Goal: Information Seeking & Learning: Learn about a topic

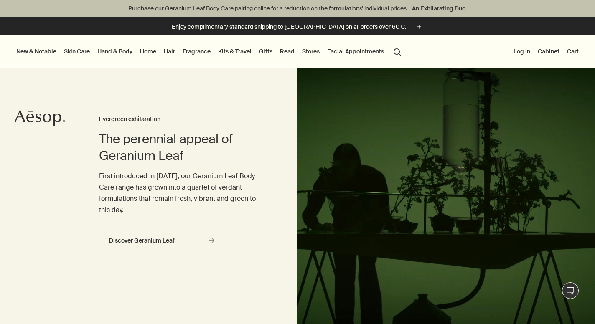
click at [199, 53] on link "Fragrance" at bounding box center [196, 51] width 31 height 11
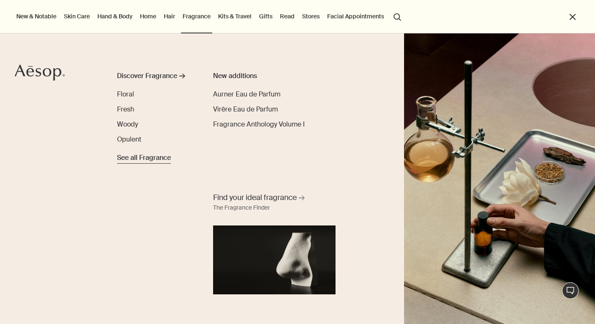
click at [140, 158] on span "See all Fragrance" at bounding box center [144, 158] width 54 height 10
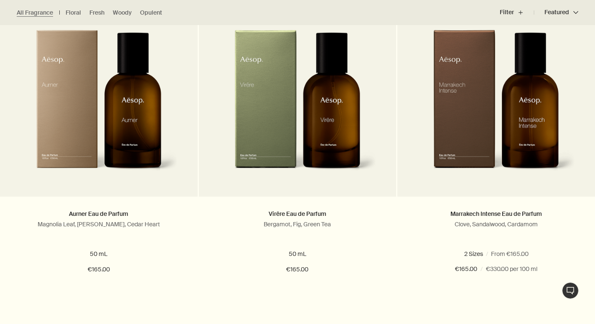
scroll to position [277, 0]
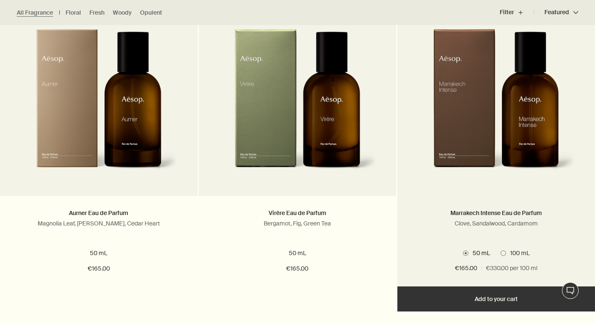
click at [473, 81] on img at bounding box center [496, 106] width 158 height 155
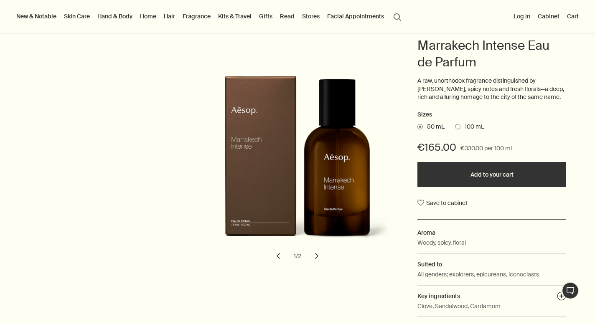
scroll to position [99, 0]
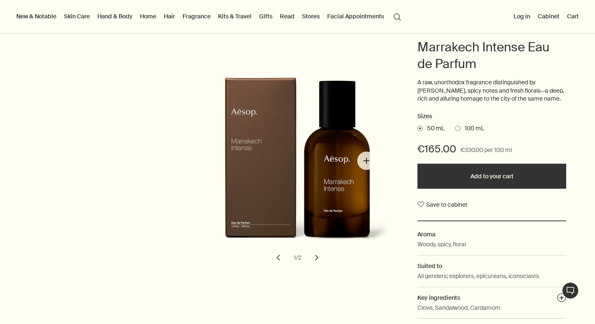
click at [367, 161] on img "Marrakech Intense Eau de Parfum" at bounding box center [300, 166] width 184 height 179
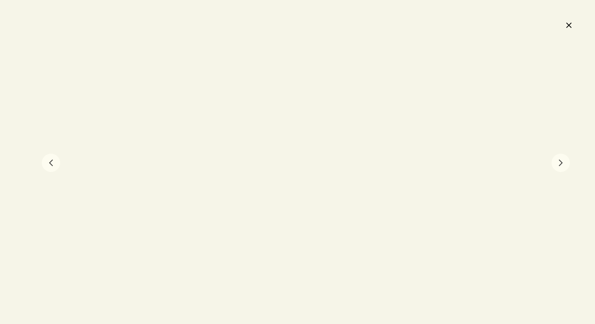
click at [560, 161] on button "chevron" at bounding box center [561, 163] width 18 height 18
click at [568, 33] on div at bounding box center [297, 162] width 595 height 324
click at [570, 22] on button "close" at bounding box center [569, 25] width 10 height 14
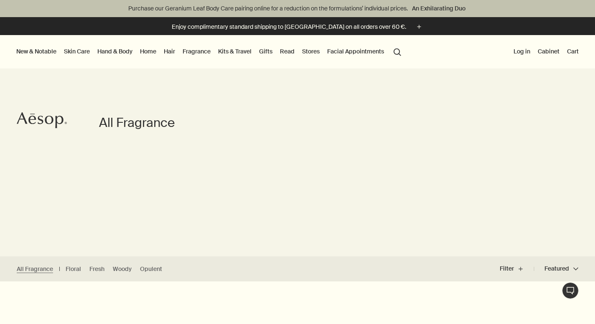
click at [195, 49] on link "Fragrance" at bounding box center [196, 51] width 31 height 11
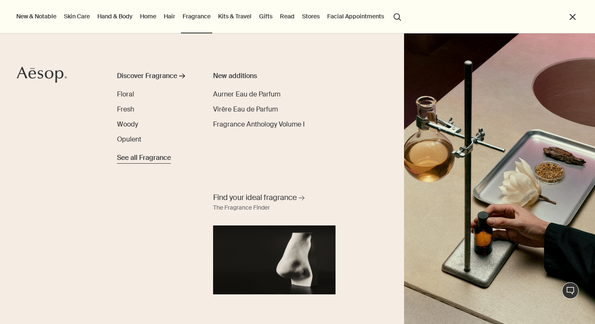
click at [156, 161] on span "See all Fragrance" at bounding box center [144, 158] width 54 height 10
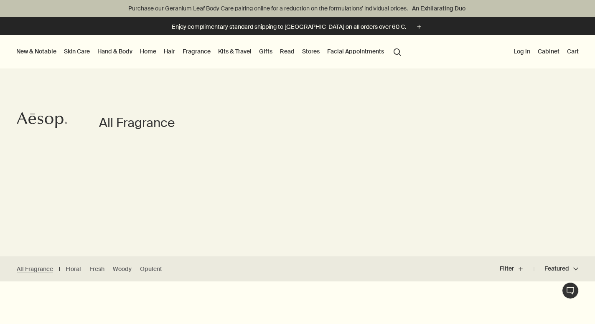
click at [202, 52] on link "Fragrance" at bounding box center [196, 51] width 31 height 11
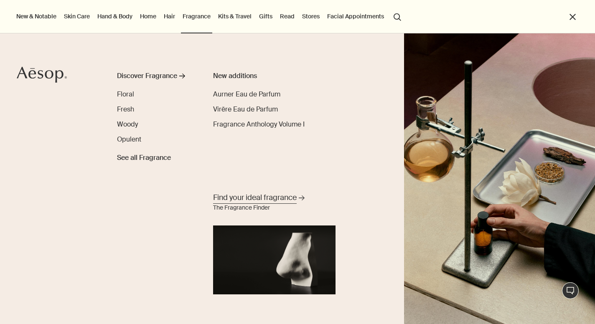
click at [252, 200] on span "Find your ideal fragrance" at bounding box center [255, 198] width 84 height 10
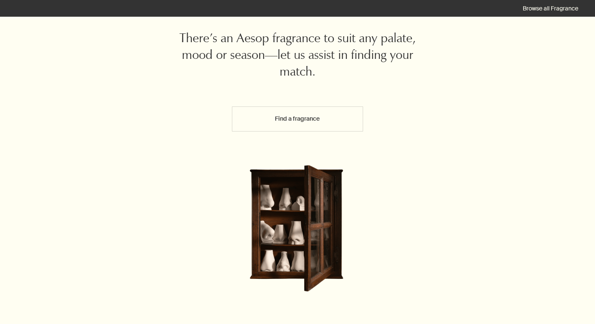
scroll to position [48, 0]
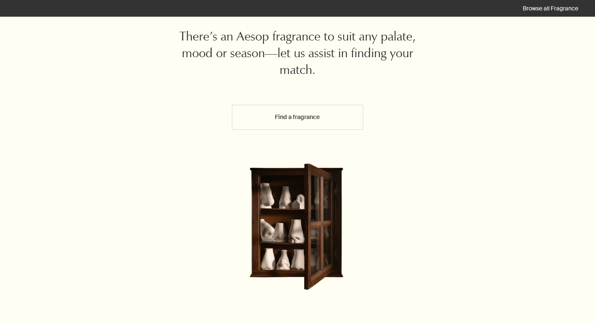
click at [278, 123] on button "Find a fragrance" at bounding box center [297, 117] width 131 height 25
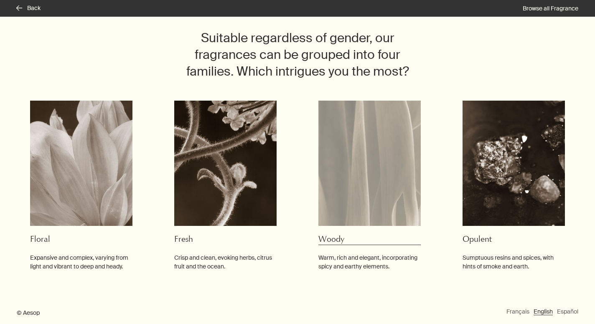
scroll to position [52, 0]
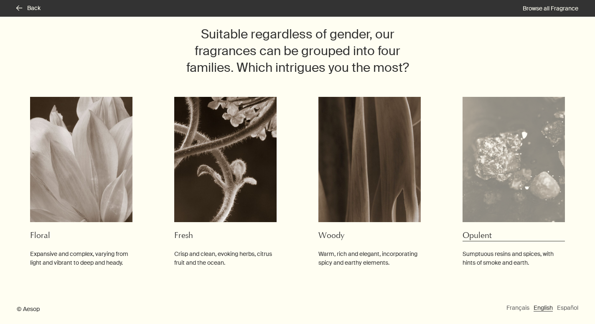
click at [499, 162] on img at bounding box center [514, 159] width 102 height 125
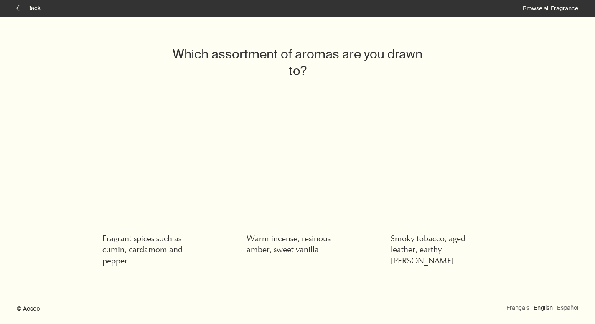
scroll to position [31, 0]
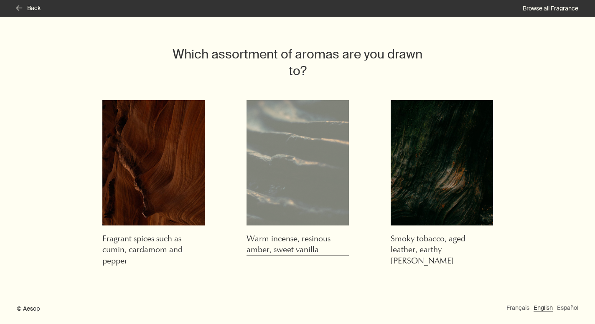
click at [306, 160] on img at bounding box center [298, 162] width 102 height 125
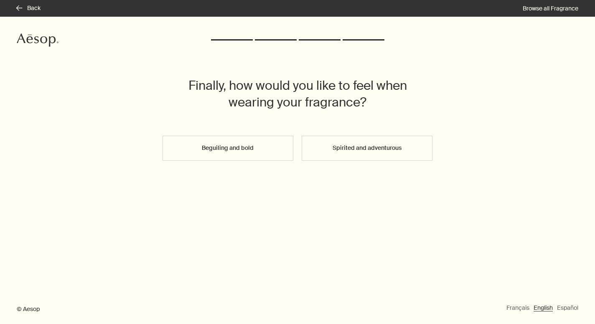
click at [233, 149] on button "Beguiling and bold" at bounding box center [228, 148] width 131 height 25
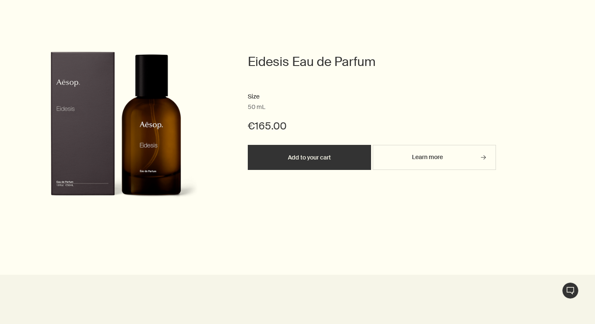
scroll to position [301, 0]
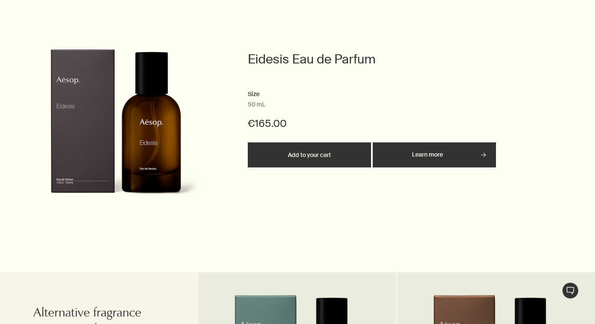
click at [424, 157] on link "Learn more rightArrow" at bounding box center [434, 155] width 123 height 25
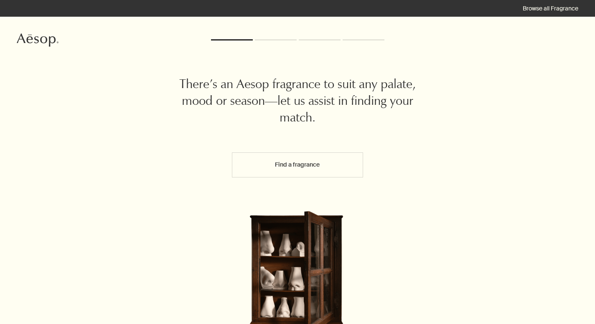
click at [297, 165] on button "Find a fragrance" at bounding box center [297, 165] width 131 height 25
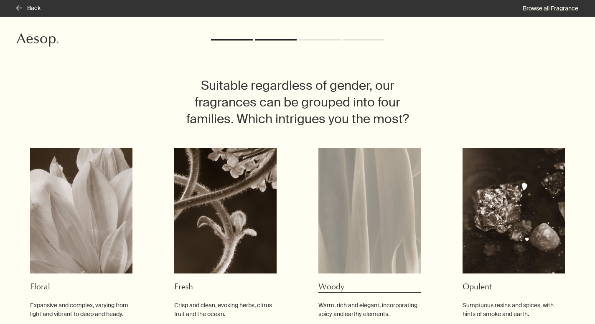
click at [363, 211] on img at bounding box center [369, 210] width 102 height 125
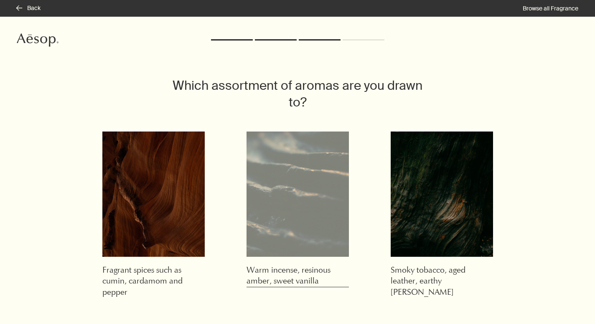
click at [287, 213] on img at bounding box center [298, 194] width 102 height 125
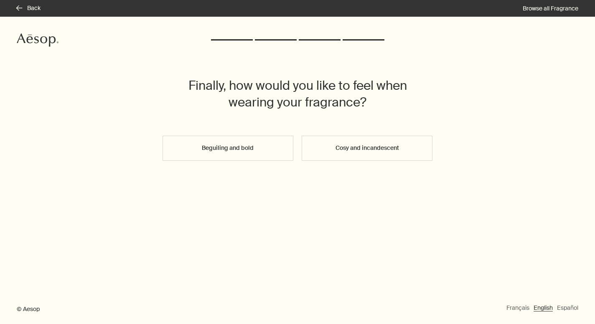
click at [334, 154] on button "Cosy and incandescent" at bounding box center [367, 148] width 131 height 25
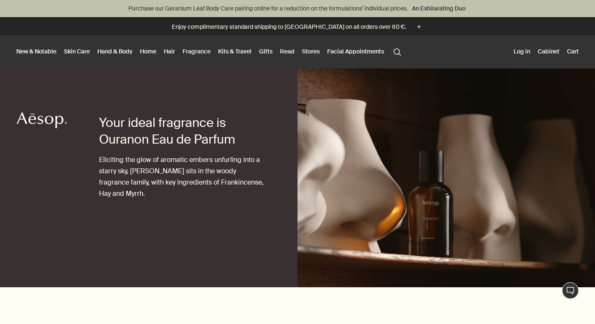
click at [196, 50] on link "Fragrance" at bounding box center [196, 51] width 31 height 11
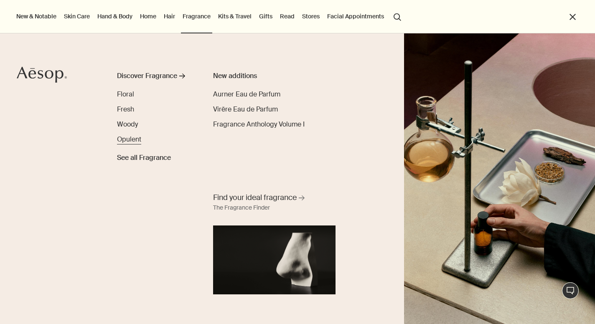
click at [125, 142] on span "Opulent" at bounding box center [129, 139] width 24 height 9
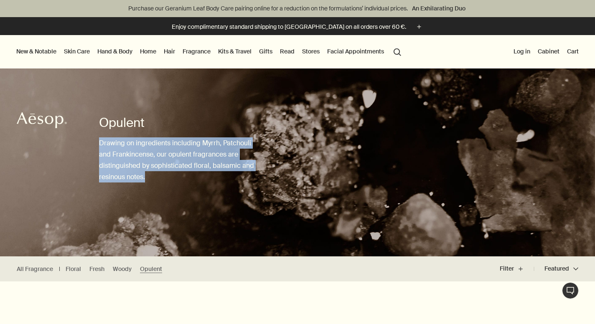
drag, startPoint x: 100, startPoint y: 134, endPoint x: 177, endPoint y: 176, distance: 87.7
click at [177, 176] on div "Opulent Drawing on ingredients including Myrrh, Patchouli and Frankincense, our…" at bounding box center [181, 163] width 165 height 188
copy div "Drawing on ingredients including Myrrh, Patchouli and Frankincense, our opulent…"
click at [364, 164] on img at bounding box center [297, 146] width 595 height 219
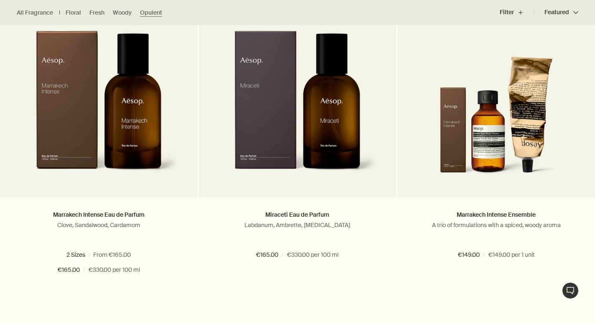
scroll to position [281, 0]
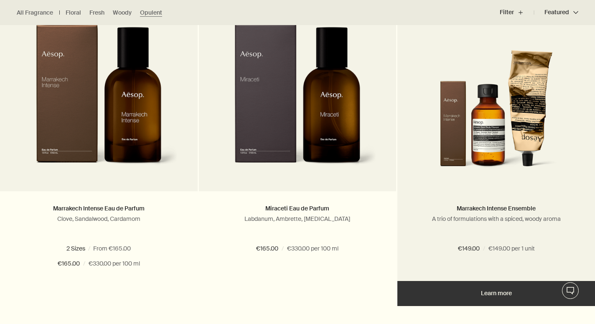
click at [498, 141] on img at bounding box center [496, 101] width 136 height 155
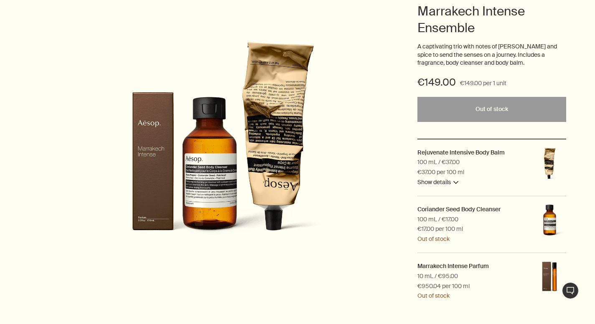
scroll to position [137, 0]
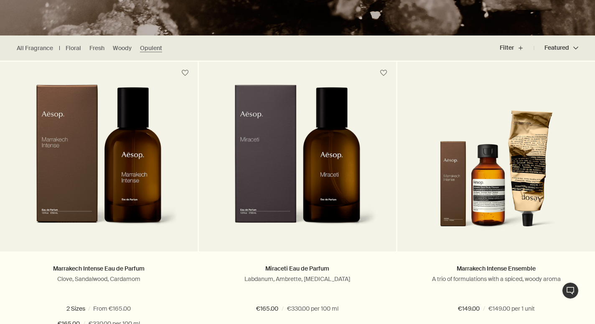
scroll to position [225, 0]
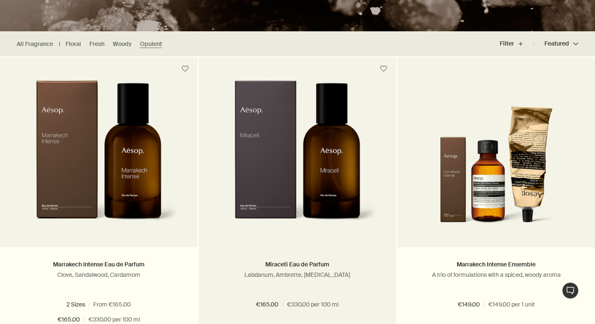
click at [330, 163] on img at bounding box center [297, 157] width 158 height 155
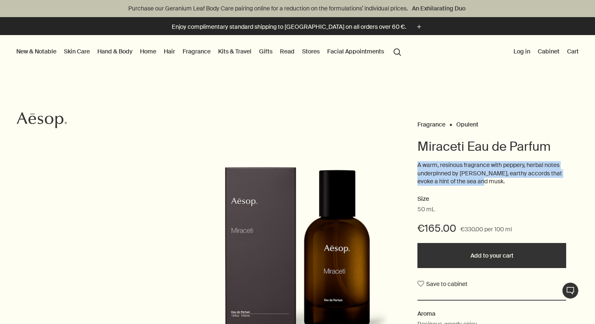
drag, startPoint x: 414, startPoint y: 162, endPoint x: 475, endPoint y: 186, distance: 65.7
click at [475, 186] on div "Fragrance Opulent Miraceti Eau de Parfum A warm, resinous fragrance with pepper…" at bounding box center [297, 262] width 595 height 286
copy p "A warm, resinous fragrance with peppery, herbal notes underpinned by [PERSON_NA…"
click at [379, 120] on div "Fragrance Opulent Miraceti Eau de Parfum A warm, resinous fragrance with pepper…" at bounding box center [297, 262] width 595 height 286
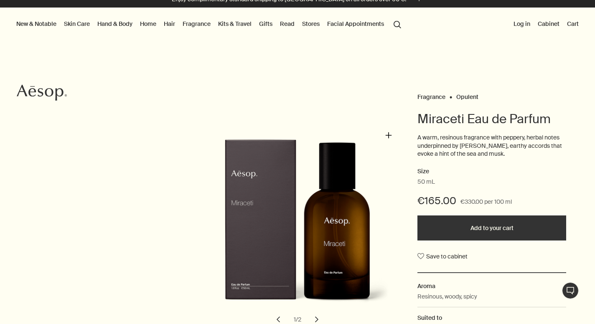
scroll to position [38, 0]
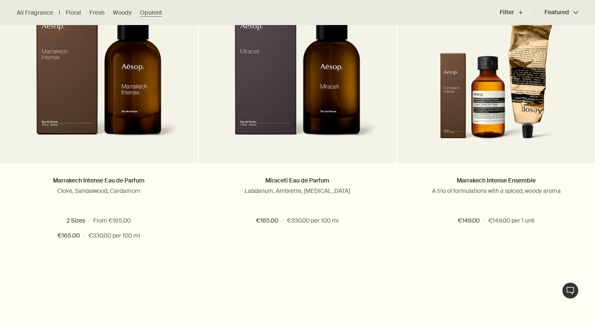
scroll to position [310, 0]
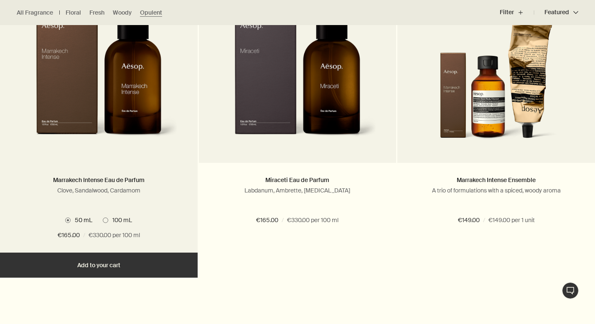
click at [126, 104] on img at bounding box center [99, 73] width 158 height 155
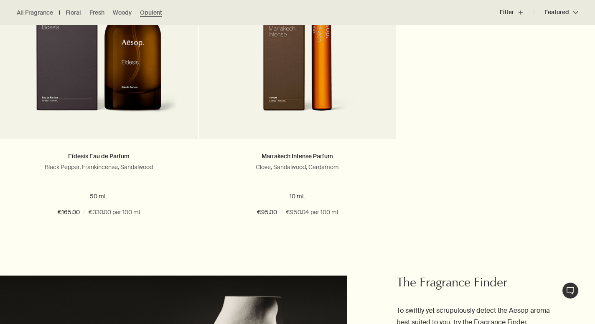
scroll to position [642, 0]
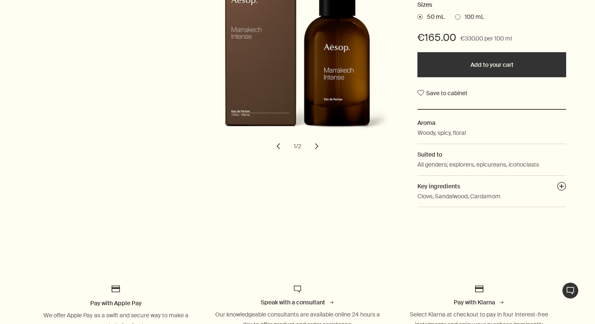
scroll to position [211, 0]
drag, startPoint x: 453, startPoint y: 163, endPoint x: 536, endPoint y: 170, distance: 83.9
click at [536, 170] on dd "All genders; explorers, epicureans, iconoclasts" at bounding box center [492, 167] width 149 height 15
copy p "explorers, epicureans, iconoclasts"
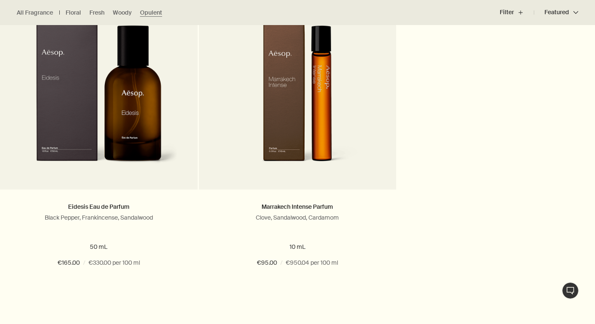
scroll to position [591, 0]
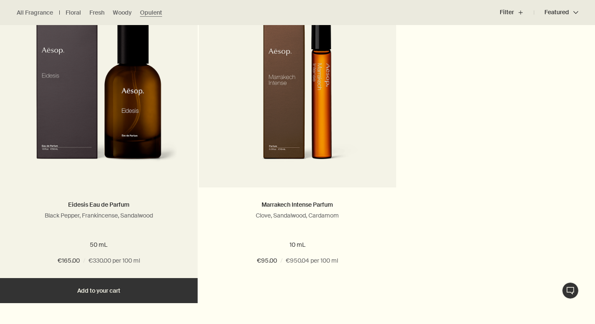
click at [134, 116] on img at bounding box center [99, 97] width 158 height 155
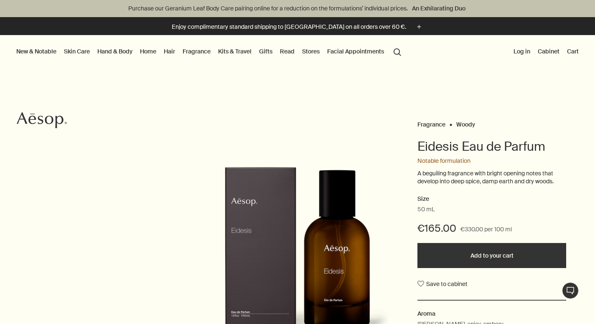
drag, startPoint x: 409, startPoint y: 173, endPoint x: 566, endPoint y: 193, distance: 158.0
click at [566, 193] on div "Fragrance Woody Eidesis Eau de Parfum Notable formulation A beguiling fragrance…" at bounding box center [297, 262] width 595 height 286
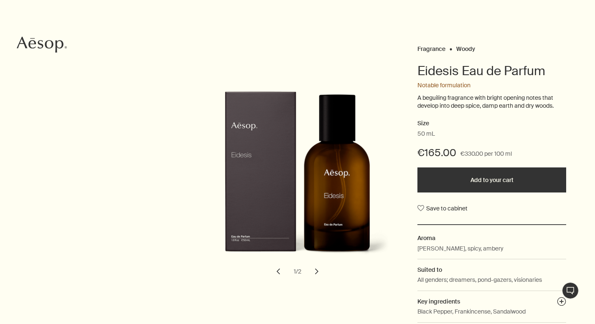
scroll to position [86, 0]
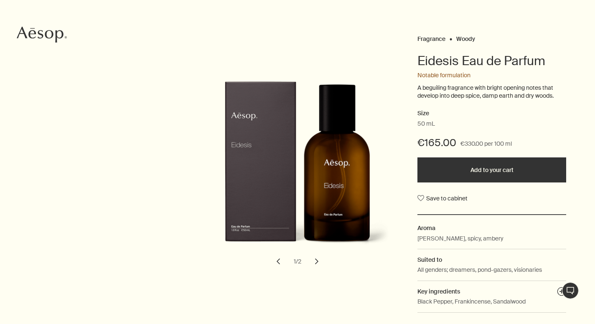
click at [374, 284] on div "Fragrance Woody Eidesis Eau de Parfum Notable formulation A beguiling fragrance…" at bounding box center [297, 176] width 595 height 286
drag, startPoint x: 452, startPoint y: 270, endPoint x: 563, endPoint y: 283, distance: 112.3
click at [563, 283] on dl "Aroma Woody, spicy, ambery Suited to All genders; dreamers, pond-gazers, vision…" at bounding box center [492, 263] width 149 height 98
copy p "dreamers, pond-gazers, visionaries"
click at [171, 125] on div "Fragrance Woody Eidesis Eau de Parfum Notable formulation A beguiling fragrance…" at bounding box center [297, 176] width 595 height 286
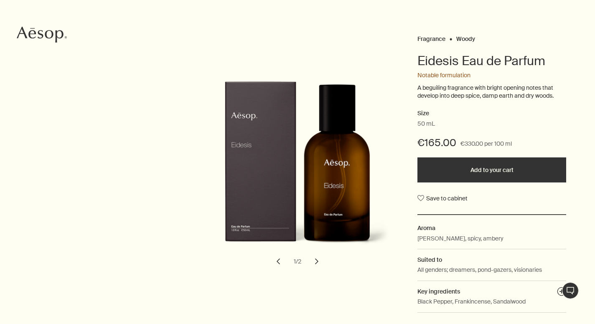
drag, startPoint x: 416, startPoint y: 85, endPoint x: 558, endPoint y: 104, distance: 143.4
click at [558, 104] on div "Fragrance Woody Eidesis Eau de Parfum Notable formulation A beguiling fragrance…" at bounding box center [297, 176] width 595 height 286
copy p "A beguiling fragrance with bright opening notes that develop into deep spice, d…"
click at [392, 125] on img "Eidesis Eau de Parfum" at bounding box center [300, 170] width 184 height 179
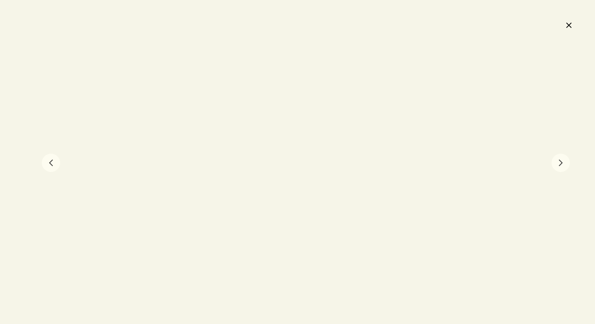
click at [567, 25] on button "close" at bounding box center [569, 25] width 10 height 14
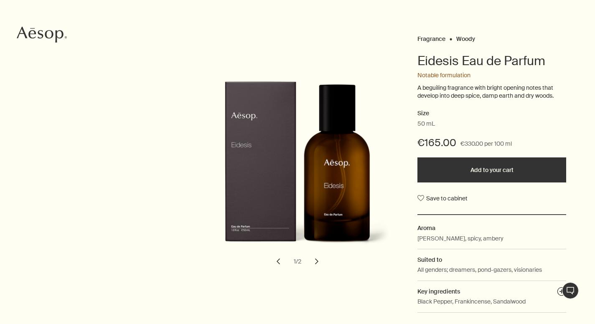
click at [48, 38] on icon at bounding box center [49, 34] width 8 height 8
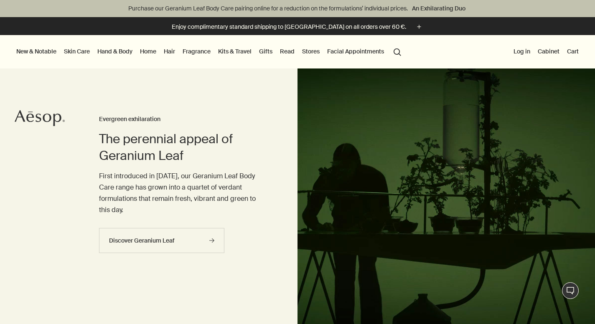
click at [233, 51] on link "Kits & Travel" at bounding box center [235, 51] width 37 height 11
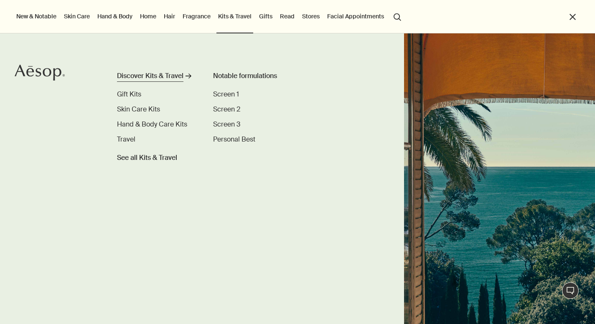
click at [149, 78] on div "Discover Kits & Travel" at bounding box center [150, 76] width 66 height 10
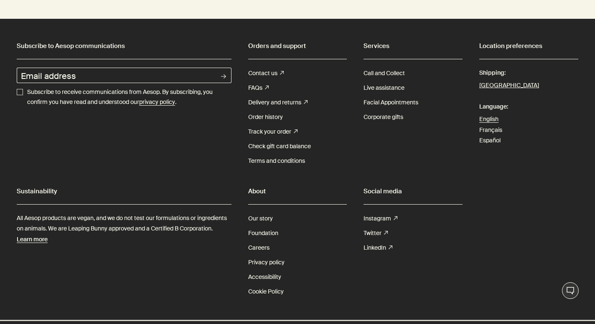
scroll to position [2496, 0]
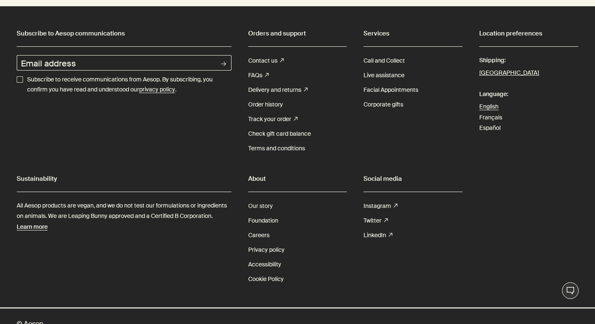
click at [268, 214] on link "Our story" at bounding box center [260, 206] width 25 height 15
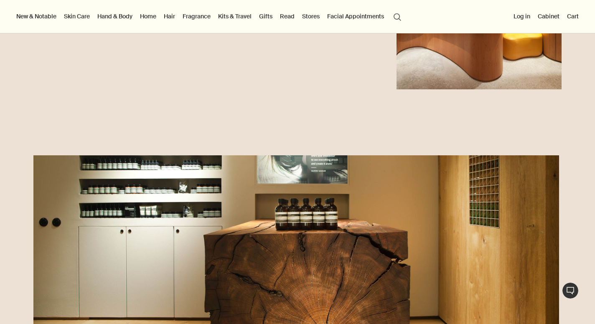
scroll to position [1016, 0]
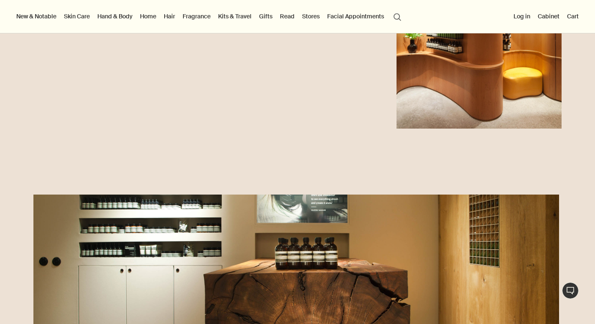
click at [203, 14] on link "Fragrance" at bounding box center [196, 16] width 31 height 11
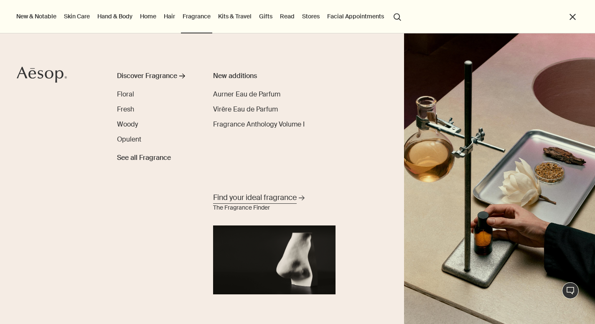
click at [256, 199] on span "Find your ideal fragrance" at bounding box center [255, 198] width 84 height 10
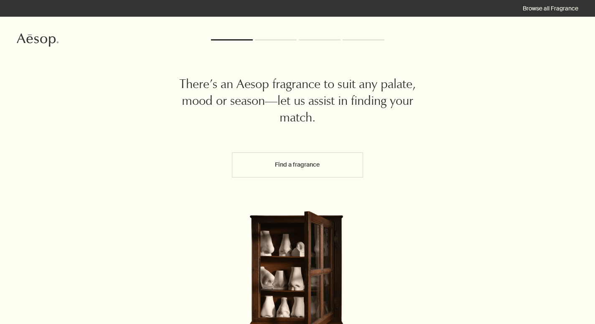
click at [288, 176] on button "Find a fragrance" at bounding box center [297, 165] width 131 height 25
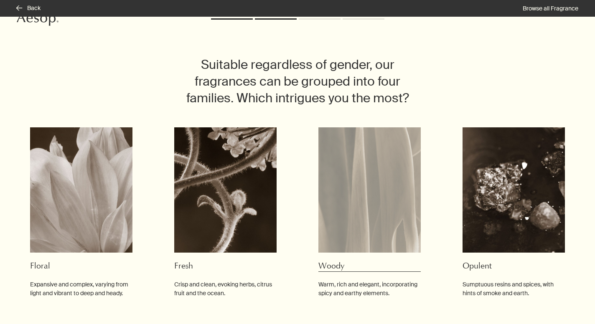
scroll to position [22, 0]
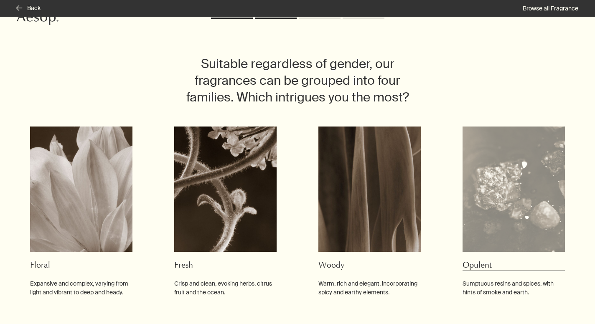
click at [504, 211] on img at bounding box center [514, 189] width 102 height 125
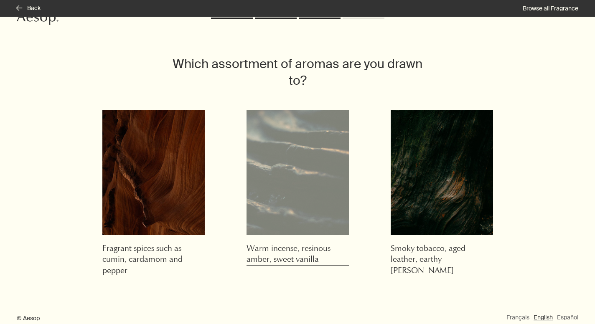
click at [298, 176] on img at bounding box center [298, 172] width 102 height 125
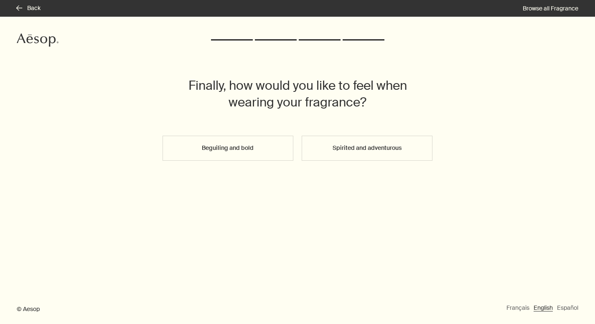
scroll to position [0, 0]
click at [329, 154] on button "Spirited and adventurous" at bounding box center [367, 148] width 131 height 25
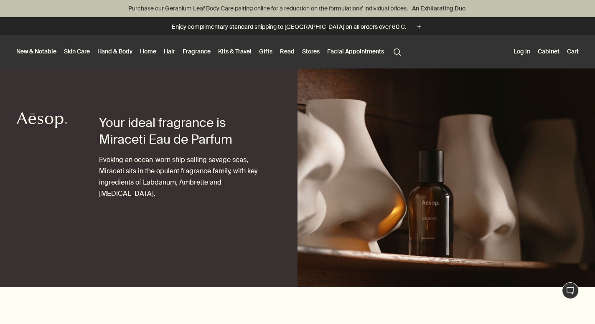
scroll to position [0, 0]
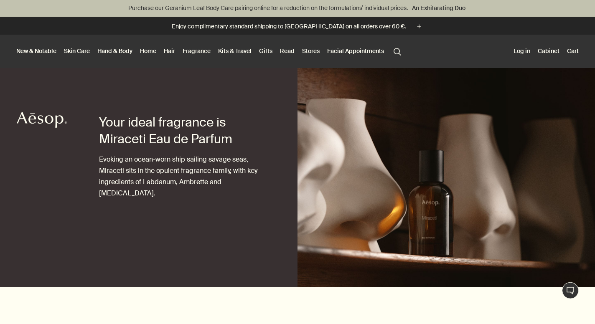
click at [196, 49] on link "Fragrance" at bounding box center [196, 51] width 31 height 11
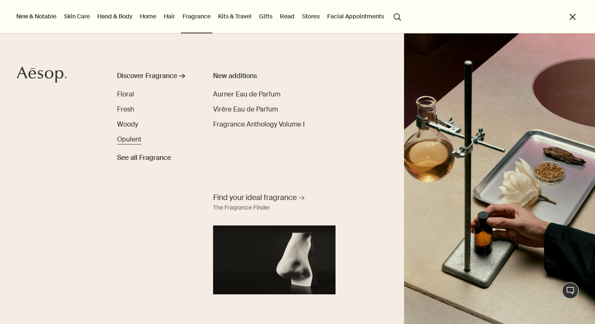
click at [124, 139] on span "Opulent" at bounding box center [129, 139] width 24 height 9
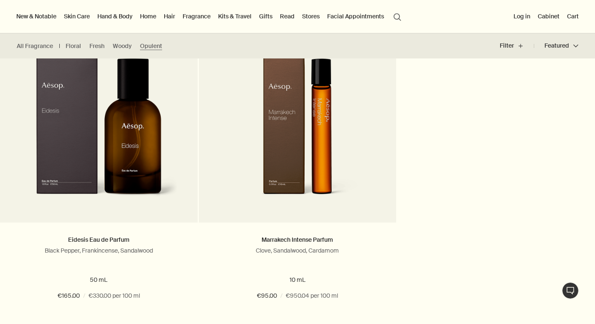
scroll to position [550, 0]
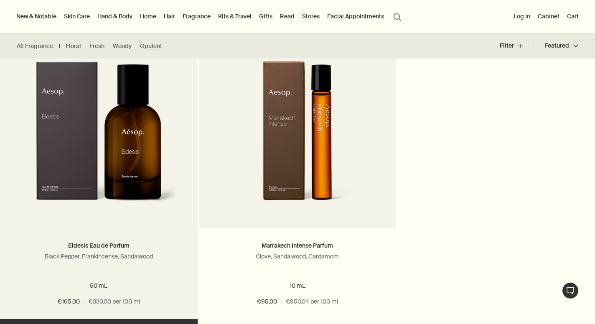
click at [119, 125] on img at bounding box center [99, 138] width 158 height 155
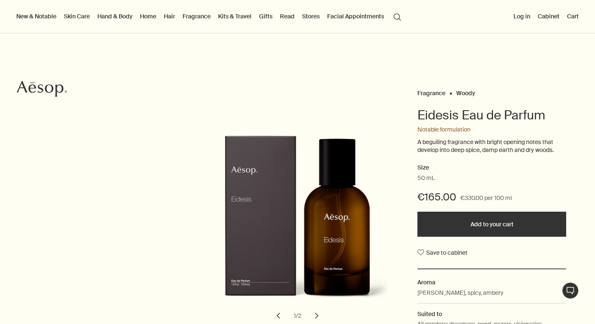
scroll to position [22, 0]
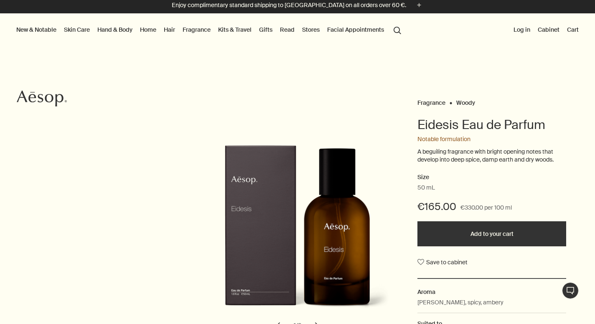
click at [197, 30] on link "Fragrance" at bounding box center [196, 29] width 31 height 11
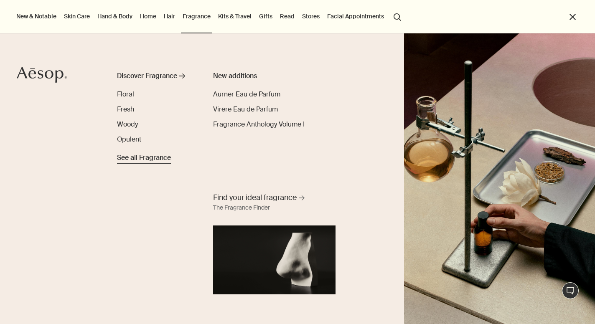
click at [149, 159] on span "See all Fragrance" at bounding box center [144, 158] width 54 height 10
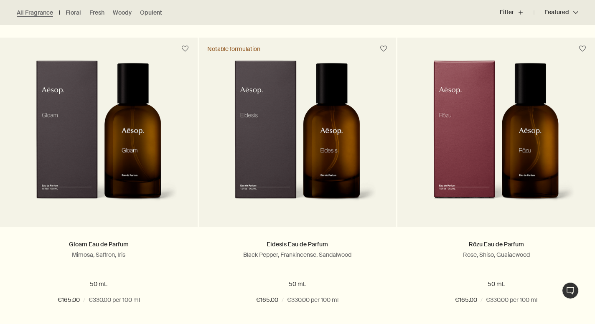
scroll to position [1473, 0]
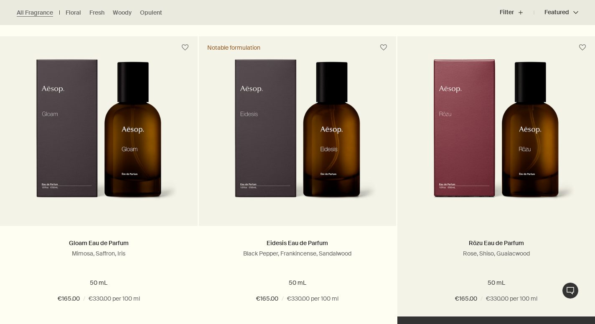
click at [523, 136] on img at bounding box center [496, 136] width 158 height 155
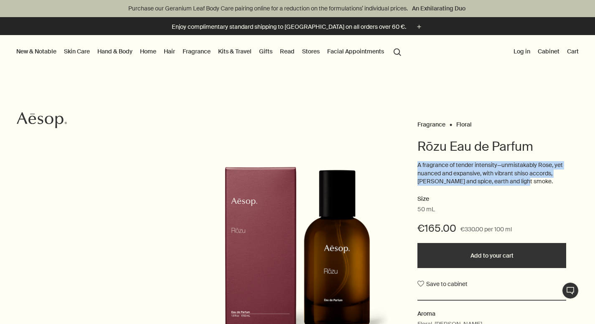
drag, startPoint x: 415, startPoint y: 163, endPoint x: 567, endPoint y: 186, distance: 152.9
click at [567, 186] on div "Fragrance Floral Rōzu Eau de Parfum A fragrance of tender intensity—unmistakabl…" at bounding box center [297, 262] width 595 height 286
copy p "A fragrance of tender intensity—unmistakably Rose, yet nuanced and expansive, w…"
click at [413, 135] on div "Fragrance Floral Rōzu Eau de Parfum A fragrance of tender intensity—unmistakabl…" at bounding box center [297, 262] width 595 height 286
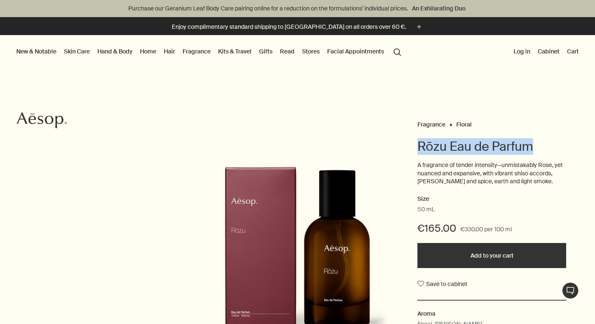
drag, startPoint x: 414, startPoint y: 140, endPoint x: 542, endPoint y: 151, distance: 128.0
click at [542, 151] on div "Fragrance Floral Rōzu Eau de Parfum A fragrance of tender intensity—unmistakabl…" at bounding box center [297, 262] width 595 height 286
copy h1 "Rōzu Eau de Parfum"
click at [343, 121] on div "Fragrance Floral Rōzu Eau de Parfum A fragrance of tender intensity—unmistakabl…" at bounding box center [297, 262] width 595 height 286
click at [193, 52] on link "Fragrance" at bounding box center [196, 51] width 31 height 11
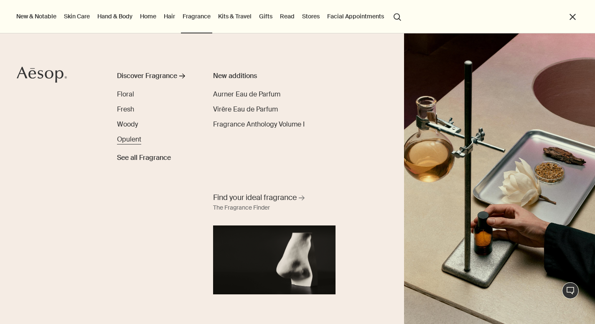
click at [135, 142] on span "Opulent" at bounding box center [129, 139] width 24 height 9
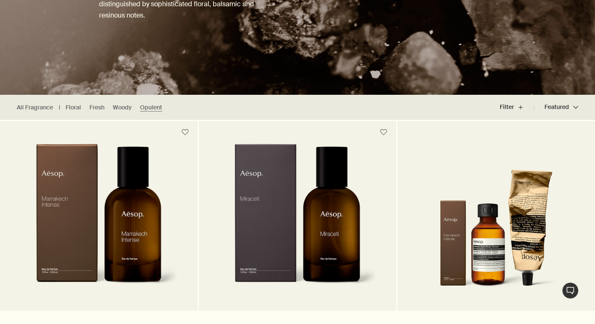
scroll to position [74, 0]
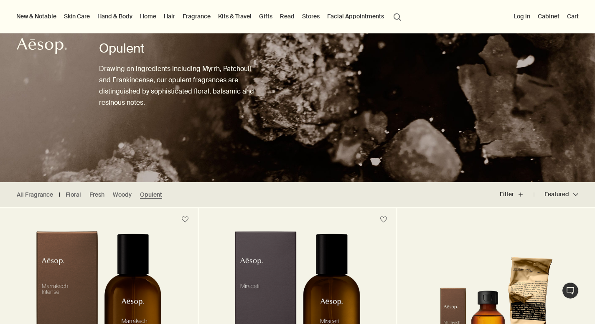
click at [111, 82] on p "Drawing on ingredients including Myrrh, Patchouli and Frankincense, our opulent…" at bounding box center [181, 86] width 165 height 46
drag, startPoint x: 102, startPoint y: 78, endPoint x: 142, endPoint y: 79, distance: 40.6
click at [142, 79] on p "Drawing on ingredients including Myrrh, Patchouli and Frankincense, our opulent…" at bounding box center [181, 86] width 165 height 46
click at [97, 79] on img at bounding box center [297, 72] width 595 height 219
click at [78, 83] on img at bounding box center [297, 72] width 595 height 219
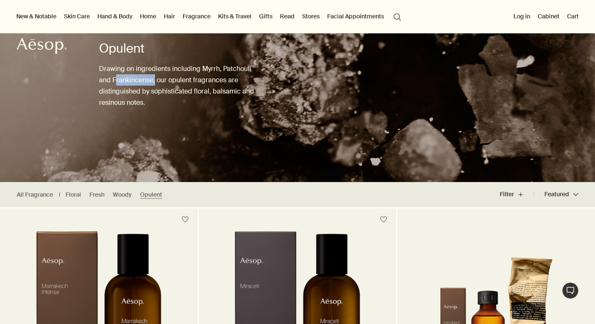
click at [120, 81] on p "Drawing on ingredients including Myrrh, Patchouli and Frankincense, our opulent…" at bounding box center [181, 86] width 165 height 46
drag, startPoint x: 139, startPoint y: 80, endPoint x: 101, endPoint y: 84, distance: 38.2
click at [101, 84] on p "Drawing on ingredients including Myrrh, Patchouli and Frankincense, our opulent…" at bounding box center [181, 86] width 165 height 46
copy p "Frankincense"
click at [223, 125] on div "Opulent Drawing on ingredients including Myrrh, Patchouli and Frankincense, our…" at bounding box center [181, 88] width 165 height 188
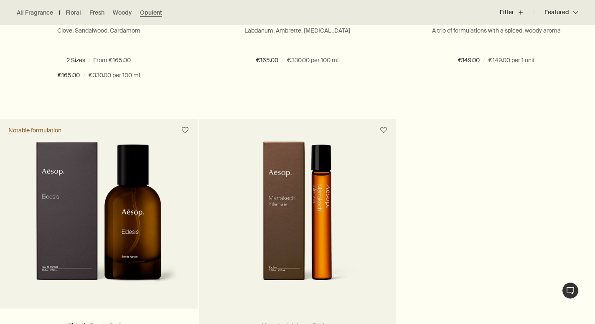
scroll to position [484, 0]
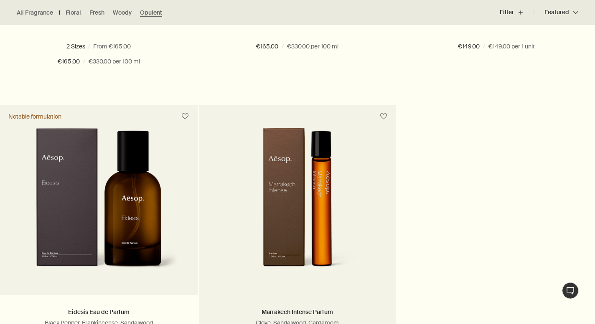
click at [292, 155] on img at bounding box center [297, 205] width 158 height 155
